Goal: Information Seeking & Learning: Check status

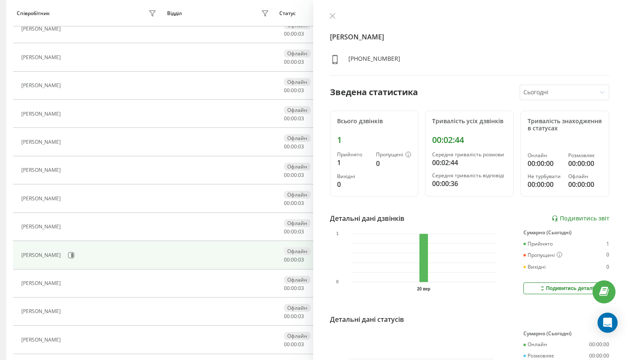
click at [571, 222] on div "Детальні дані дзвінків Подивитись звіт" at bounding box center [470, 218] width 280 height 10
click at [571, 221] on link "Подивитись звіт" at bounding box center [580, 218] width 58 height 7
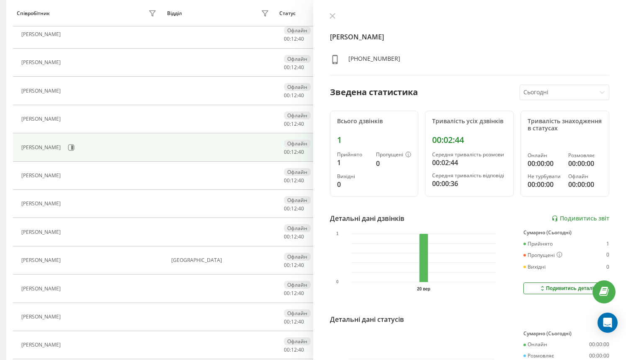
scroll to position [424, 0]
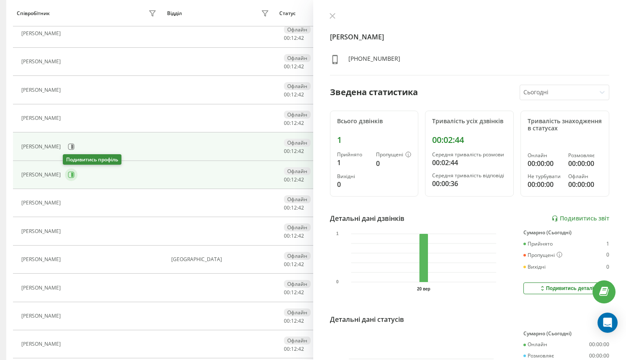
click at [71, 175] on icon at bounding box center [72, 174] width 2 height 4
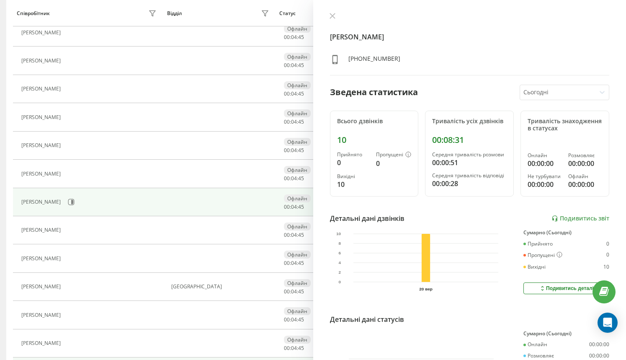
scroll to position [396, 0]
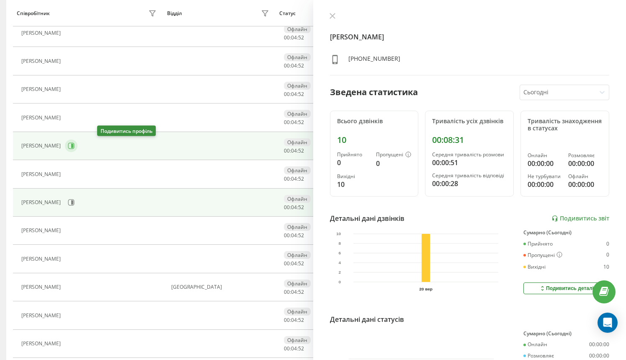
click at [77, 149] on button at bounding box center [71, 145] width 13 height 13
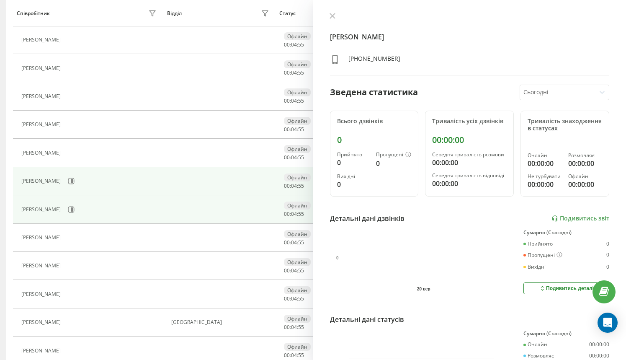
scroll to position [327, 0]
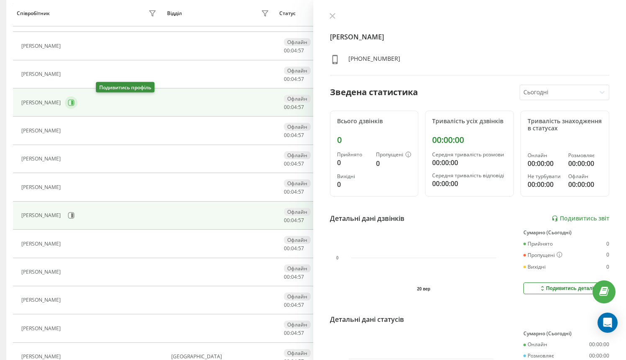
click at [75, 101] on icon at bounding box center [71, 102] width 6 height 6
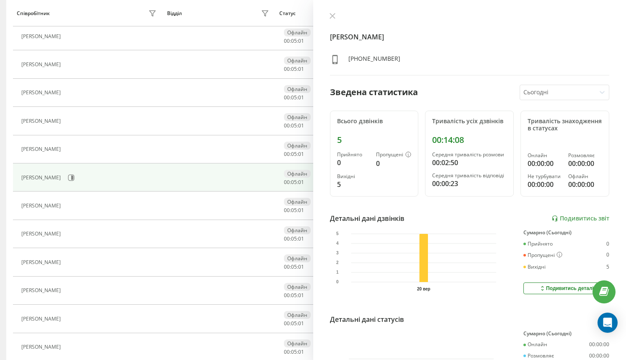
scroll to position [250, 0]
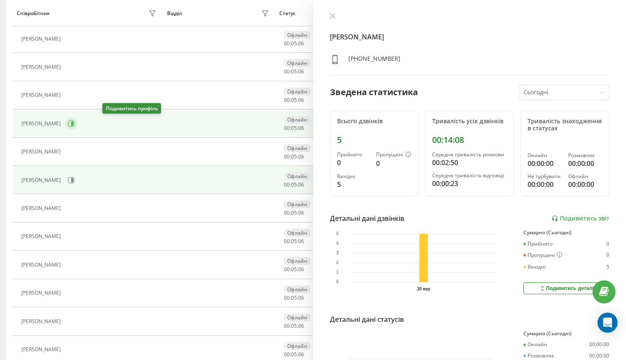
click at [77, 127] on button at bounding box center [71, 123] width 13 height 13
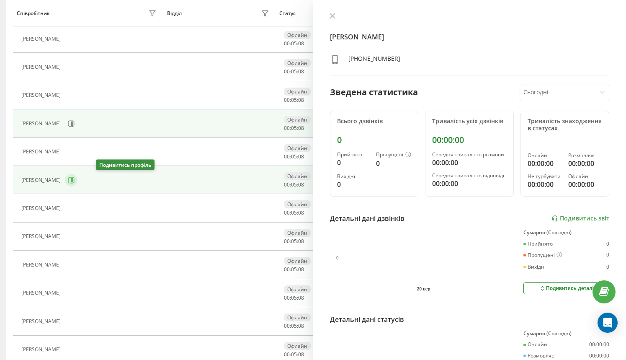
click at [77, 180] on button at bounding box center [71, 180] width 13 height 13
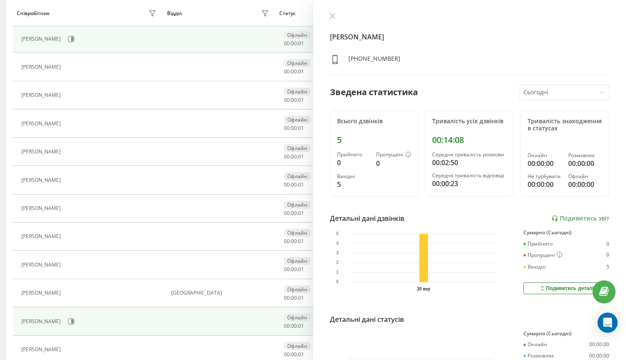
scroll to position [510, 0]
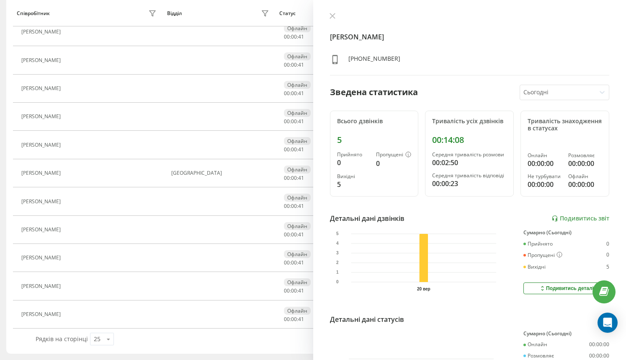
drag, startPoint x: 348, startPoint y: 145, endPoint x: 337, endPoint y: 142, distance: 11.8
click at [337, 142] on div "Всього дзвінків 5 Прийнято 0 Пропущені 0 Вихідні 5" at bounding box center [374, 154] width 89 height 86
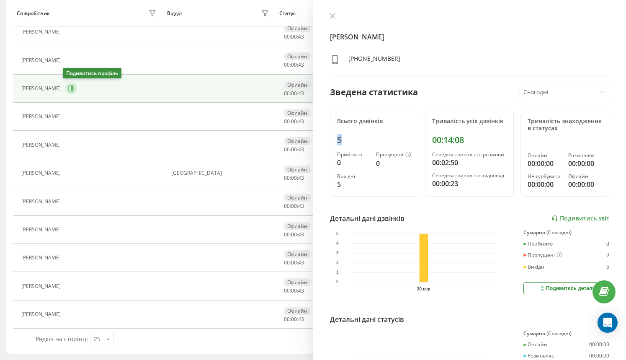
click at [68, 87] on icon at bounding box center [71, 88] width 7 height 7
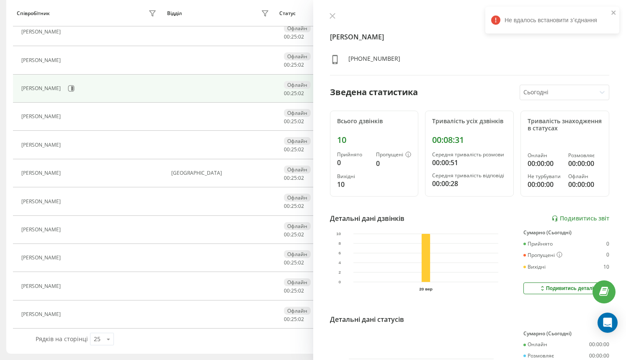
scroll to position [8, 0]
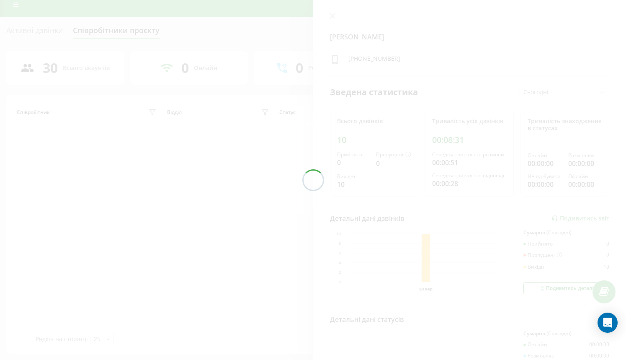
click at [532, 126] on div at bounding box center [313, 180] width 626 height 360
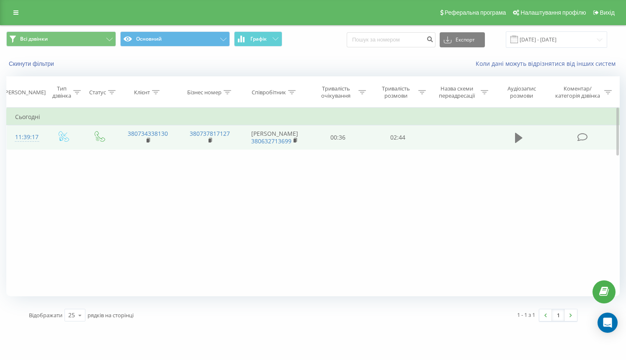
click at [516, 143] on icon at bounding box center [519, 138] width 8 height 10
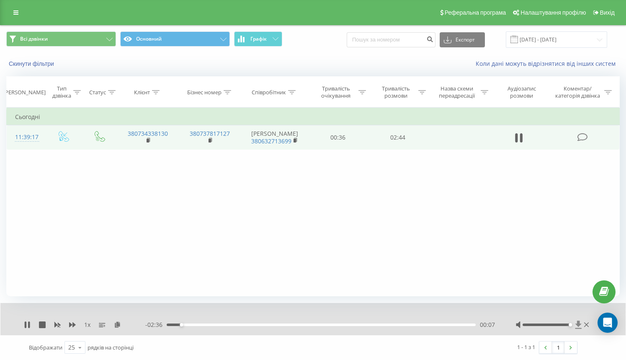
drag, startPoint x: 546, startPoint y: 325, endPoint x: 575, endPoint y: 325, distance: 28.5
click at [575, 325] on div at bounding box center [553, 324] width 75 height 8
click at [27, 323] on icon at bounding box center [27, 324] width 7 height 7
click at [27, 323] on icon at bounding box center [27, 324] width 5 height 7
click at [24, 324] on icon at bounding box center [27, 324] width 7 height 7
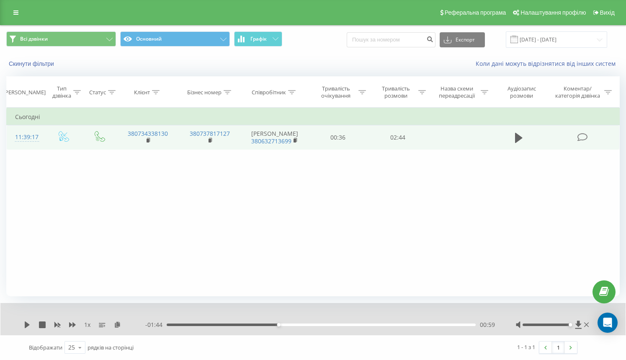
click at [265, 322] on div "- 01:44 00:59 00:59" at bounding box center [320, 324] width 350 height 8
click at [264, 323] on div "- 01:44 00:59 00:59" at bounding box center [320, 324] width 350 height 8
click at [265, 324] on div "00:59" at bounding box center [321, 324] width 309 height 3
click at [25, 325] on icon at bounding box center [27, 324] width 5 height 7
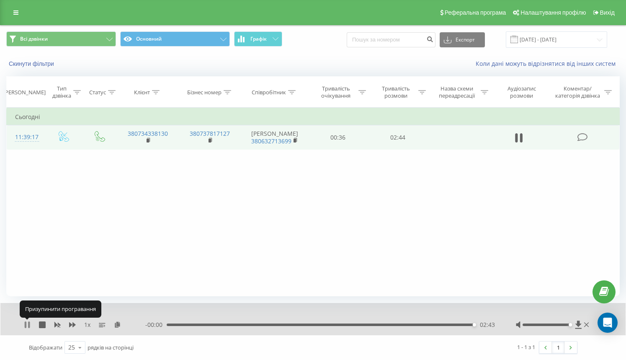
click at [25, 324] on icon at bounding box center [26, 324] width 2 height 7
